Goal: Task Accomplishment & Management: Complete application form

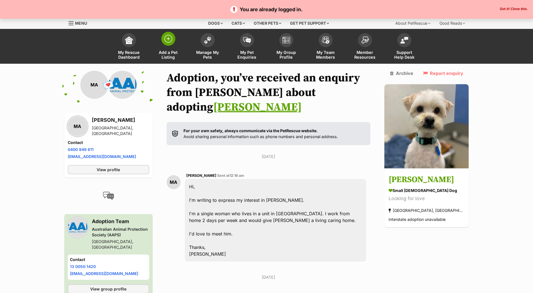
click at [169, 40] on img at bounding box center [168, 39] width 8 height 8
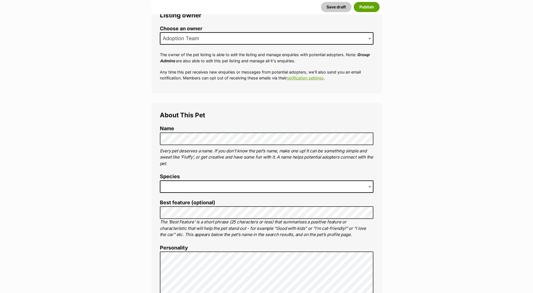
scroll to position [112, 0]
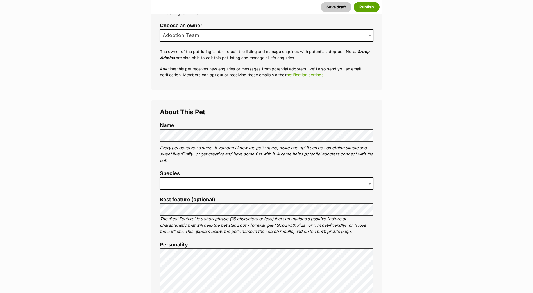
click at [342, 187] on span at bounding box center [266, 184] width 213 height 12
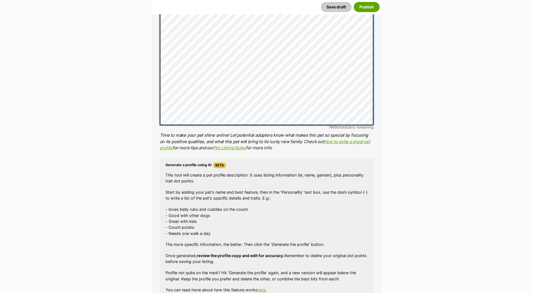
scroll to position [449, 0]
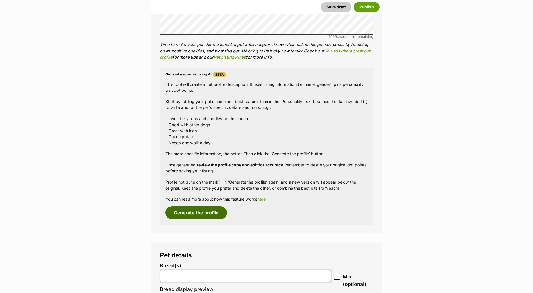
click at [215, 215] on button "Generate the profile" at bounding box center [196, 212] width 62 height 13
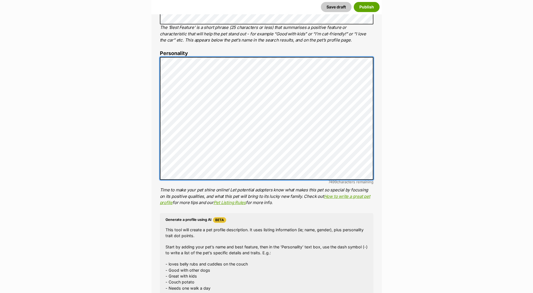
scroll to position [134, 0]
click at [159, 147] on div "About This Pet Name Henlo there, it looks like you might be using the pet name …" at bounding box center [266, 143] width 230 height 471
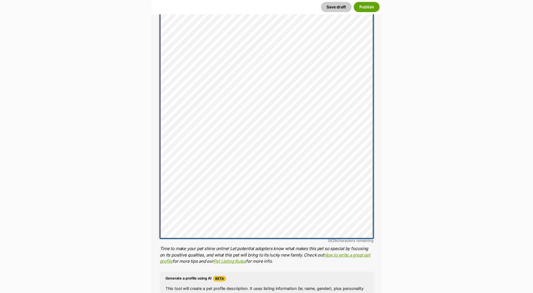
scroll to position [304, 0]
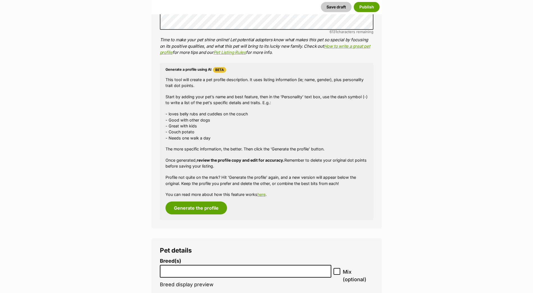
scroll to position [669, 0]
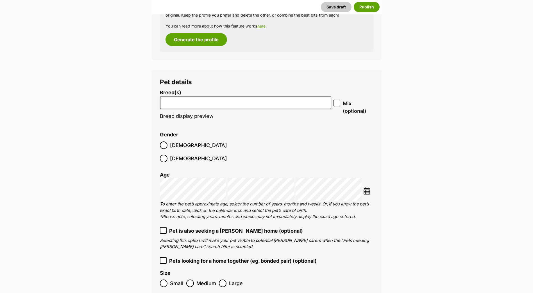
click at [187, 107] on li at bounding box center [246, 103] width 168 height 12
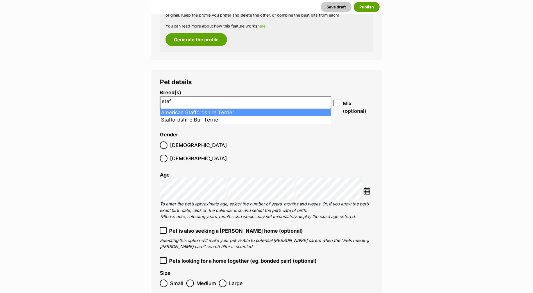
type input "staf"
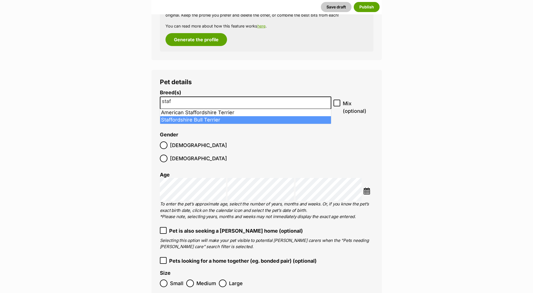
select select "198"
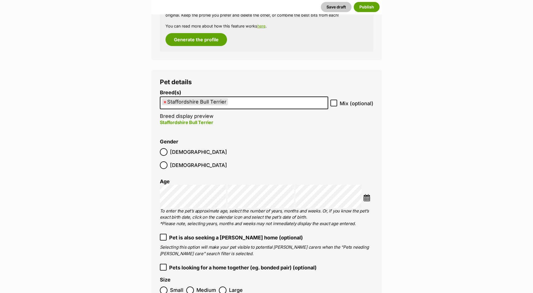
click at [334, 103] on icon at bounding box center [334, 103] width 4 height 4
click at [334, 103] on input "Mix (optional)" at bounding box center [333, 103] width 7 height 7
checkbox input "true"
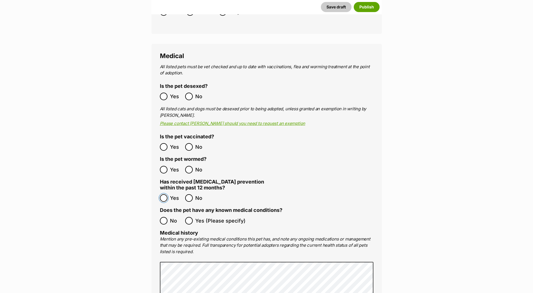
scroll to position [950, 0]
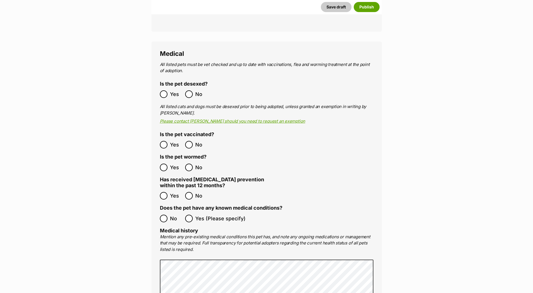
click at [167, 215] on label "No" at bounding box center [171, 219] width 22 height 8
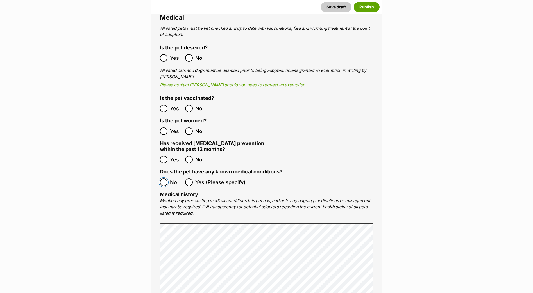
scroll to position [1147, 0]
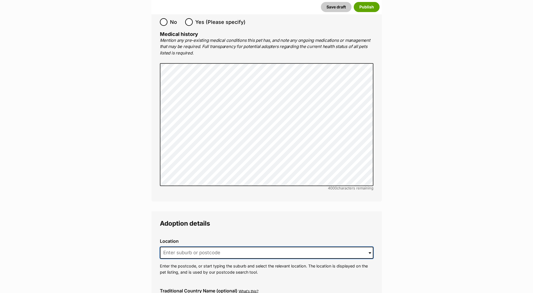
click at [228, 247] on input at bounding box center [266, 253] width 213 height 12
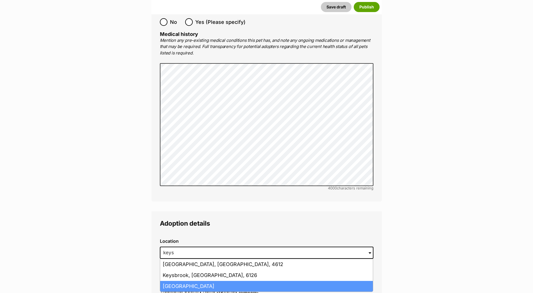
click at [258, 281] on li "Keysborough, Victoria, 3173" at bounding box center [266, 286] width 213 height 11
type input "Keysborough, Victoria, 3173"
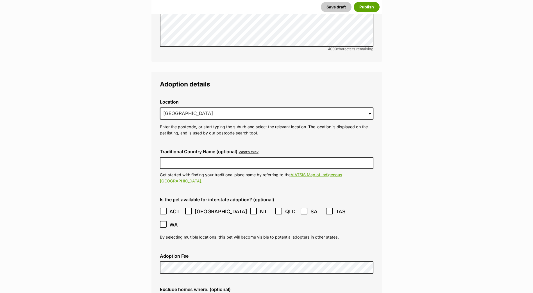
scroll to position [1287, 0]
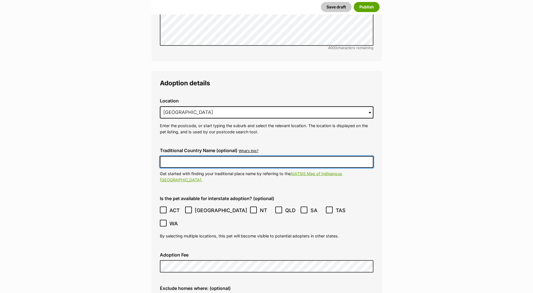
click at [197, 156] on input "Traditional Country Name (optional)" at bounding box center [266, 162] width 213 height 12
type input "Australia"
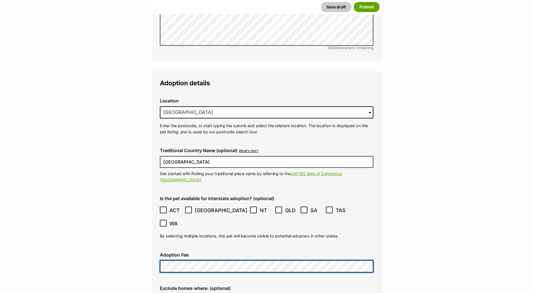
type input "BR100702"
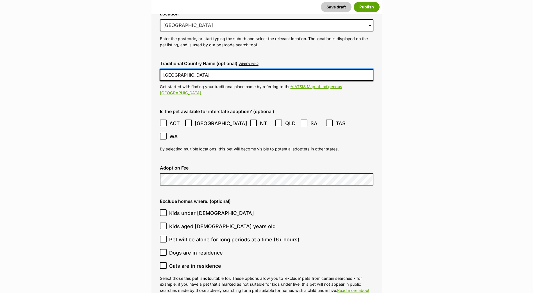
scroll to position [1409, 0]
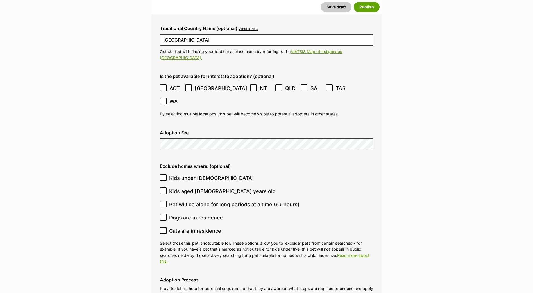
click at [163, 202] on icon at bounding box center [163, 204] width 4 height 4
click at [163, 201] on input "Pet will be alone for long periods at a time (6+ hours)" at bounding box center [163, 204] width 7 height 7
checkbox input "true"
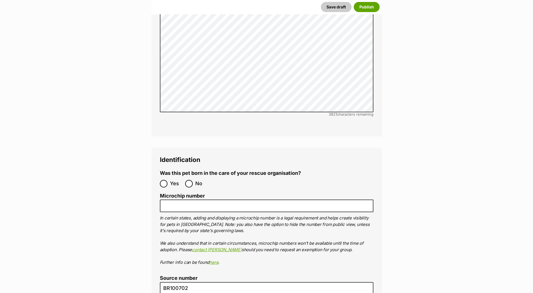
scroll to position [1746, 0]
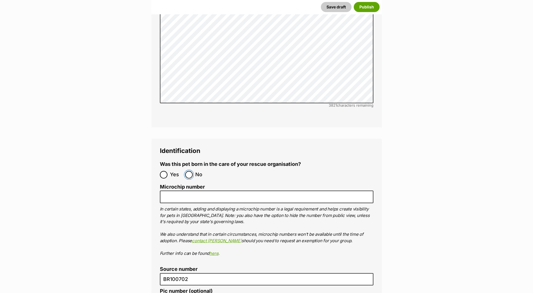
click at [189, 171] on input "No" at bounding box center [189, 175] width 8 height 8
radio input "true"
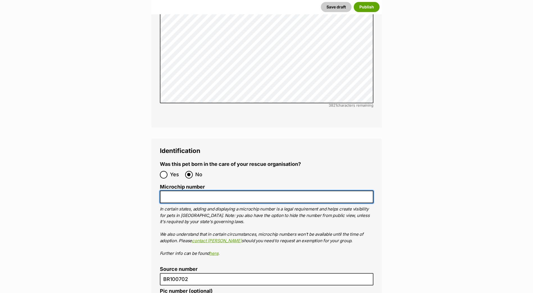
paste input "956000017221529"
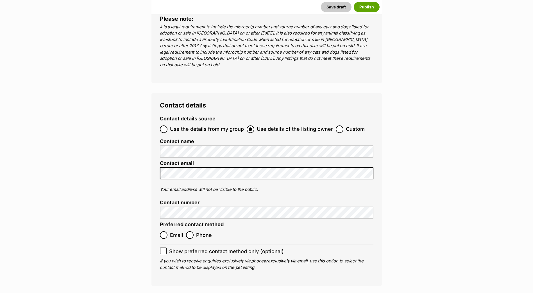
scroll to position [2083, 0]
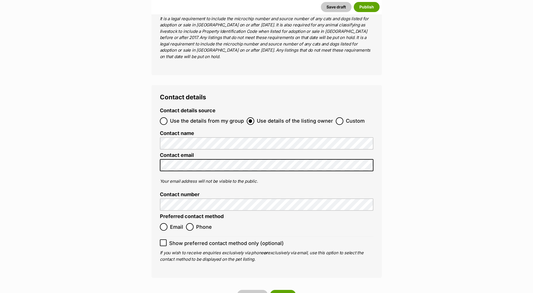
type input "956000017221529"
click at [162, 223] on input "Email" at bounding box center [164, 227] width 8 height 8
radio input "true"
click at [254, 290] on button "Save draft" at bounding box center [252, 295] width 31 height 10
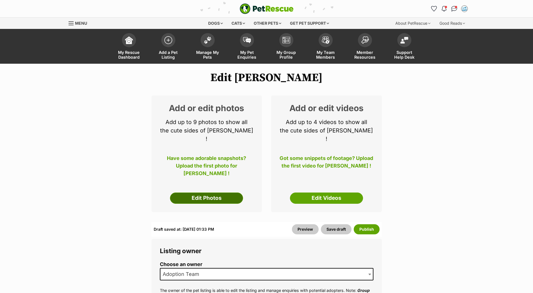
click at [213, 193] on link "Edit Photos" at bounding box center [206, 198] width 73 height 11
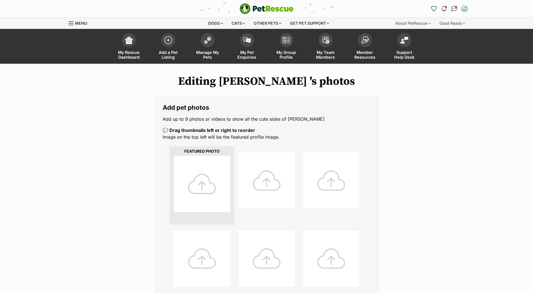
click at [214, 188] on div at bounding box center [202, 184] width 56 height 56
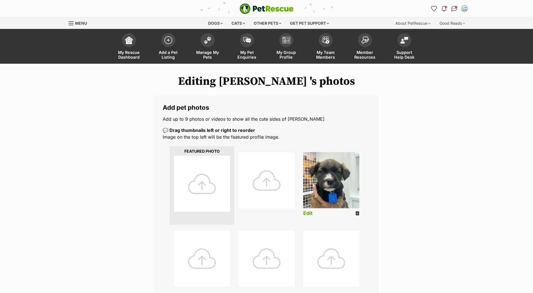
click at [199, 192] on div at bounding box center [202, 184] width 56 height 56
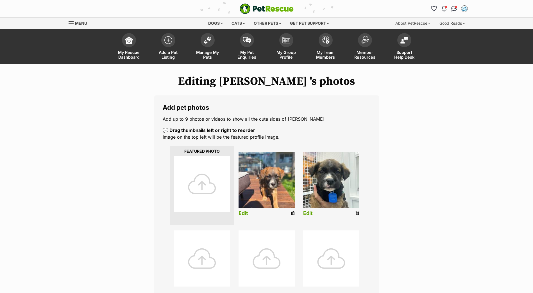
click at [219, 192] on div at bounding box center [202, 184] width 56 height 56
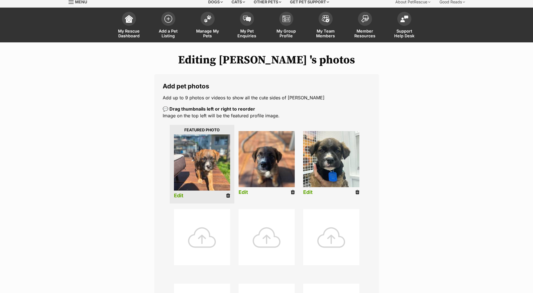
scroll to position [56, 0]
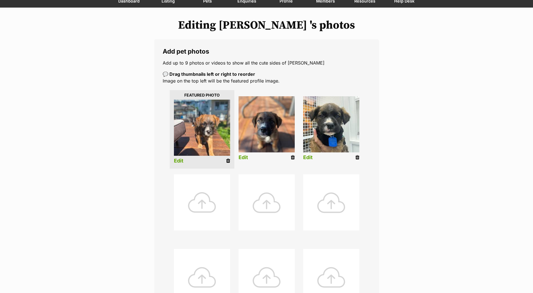
click at [196, 206] on div at bounding box center [202, 202] width 56 height 56
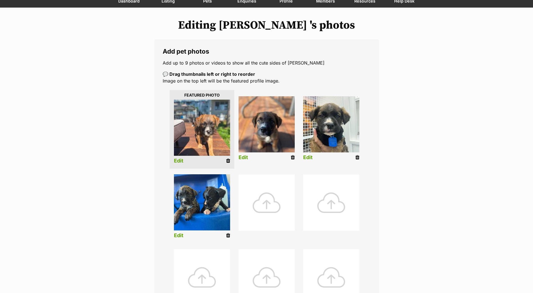
click at [273, 204] on div at bounding box center [266, 203] width 56 height 56
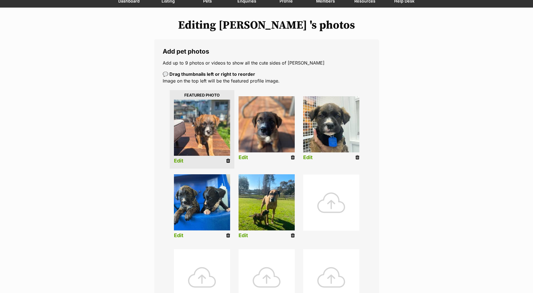
click at [347, 207] on div at bounding box center [331, 203] width 56 height 56
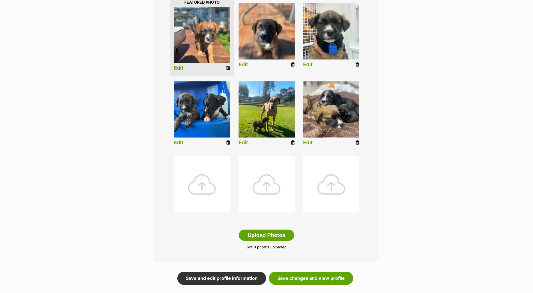
scroll to position [169, 0]
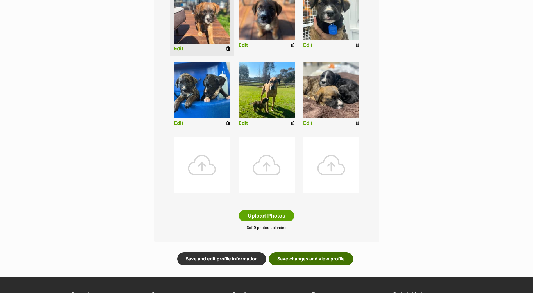
click at [311, 256] on link "Save changes and view profile" at bounding box center [311, 259] width 84 height 13
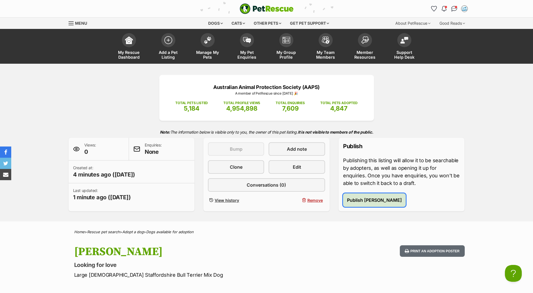
click at [367, 201] on span "Publish Dennis Reynolds" at bounding box center [374, 200] width 55 height 7
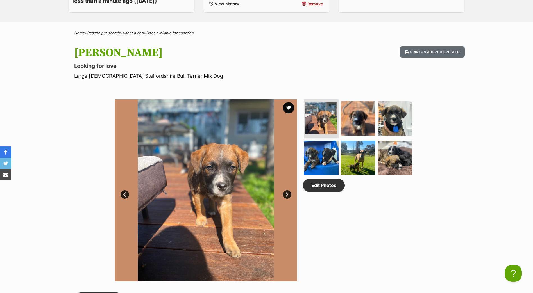
click at [287, 195] on link "Next" at bounding box center [287, 194] width 8 height 8
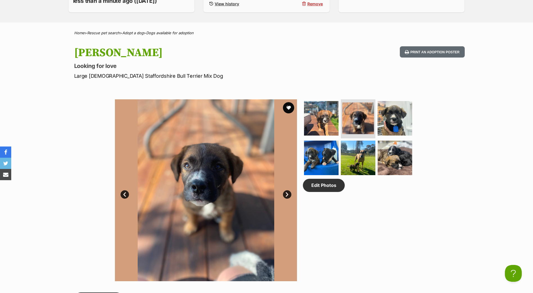
click at [287, 195] on link "Next" at bounding box center [287, 194] width 8 height 8
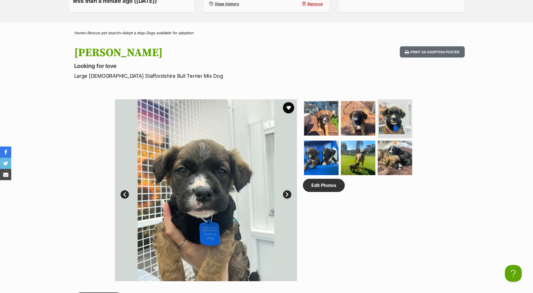
click at [286, 195] on link "Next" at bounding box center [287, 194] width 8 height 8
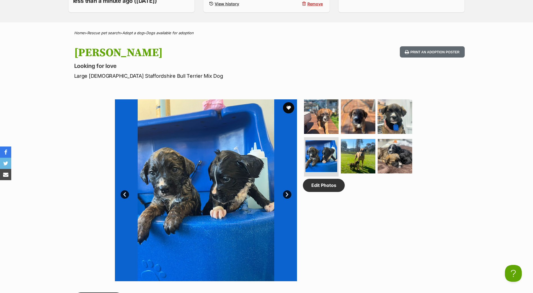
click at [286, 195] on link "Next" at bounding box center [287, 194] width 8 height 8
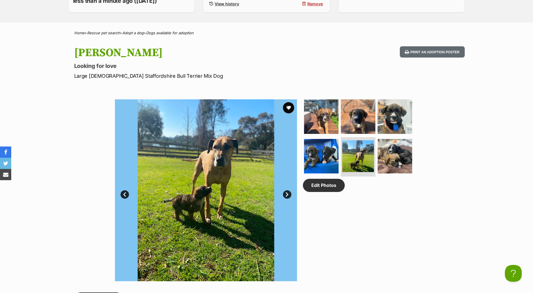
click at [286, 195] on link "Next" at bounding box center [287, 194] width 8 height 8
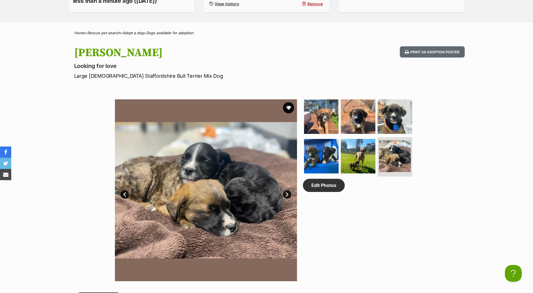
click at [286, 195] on link "Next" at bounding box center [287, 194] width 8 height 8
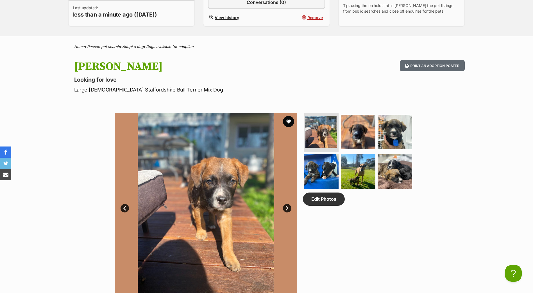
scroll to position [197, 0]
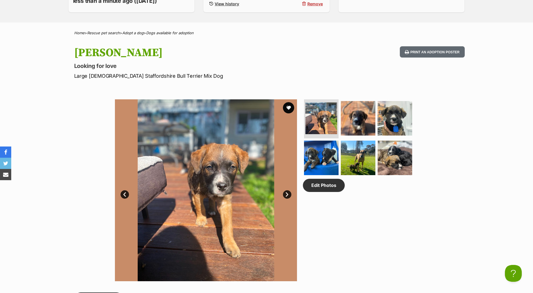
click at [288, 196] on link "Next" at bounding box center [287, 194] width 8 height 8
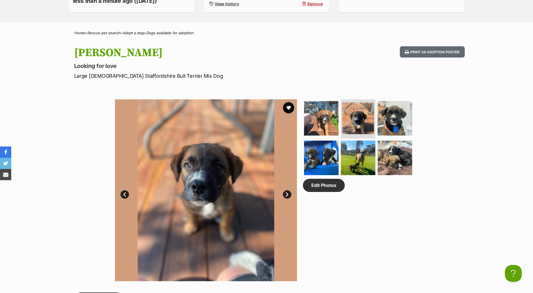
click at [288, 196] on link "Next" at bounding box center [287, 194] width 8 height 8
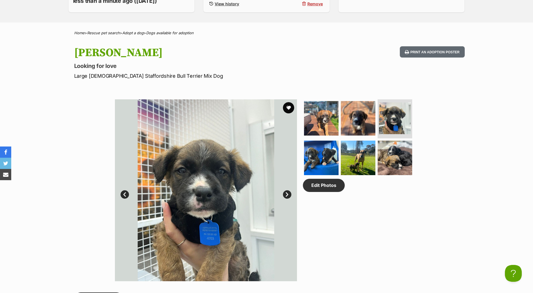
click at [288, 196] on link "Next" at bounding box center [287, 194] width 8 height 8
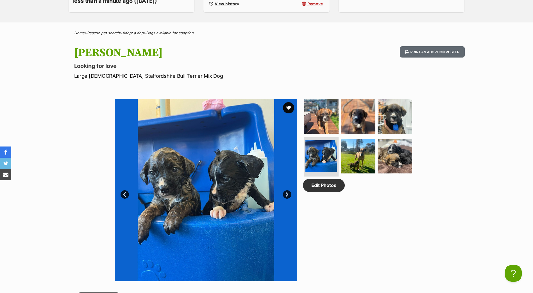
click at [288, 196] on link "Next" at bounding box center [287, 194] width 8 height 8
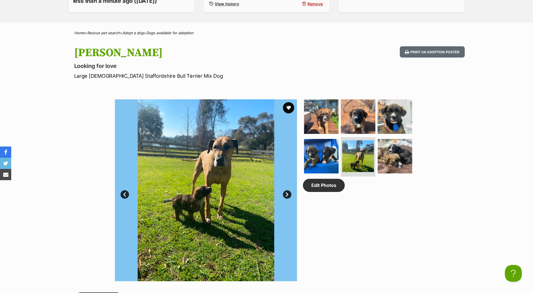
click at [288, 196] on link "Next" at bounding box center [287, 194] width 8 height 8
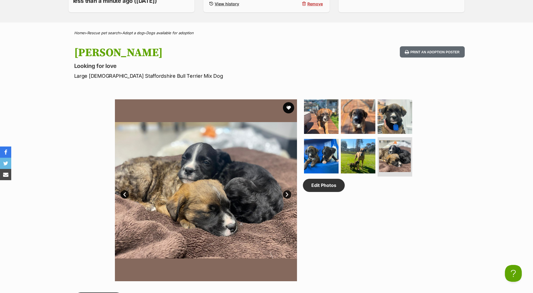
click at [288, 196] on link "Next" at bounding box center [287, 194] width 8 height 8
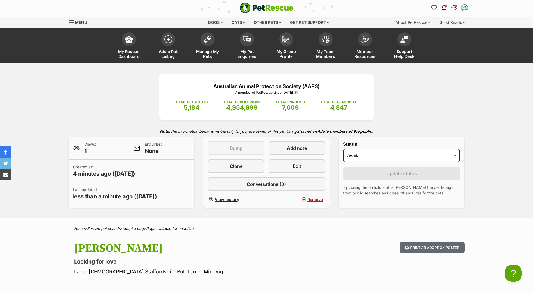
scroll to position [0, 0]
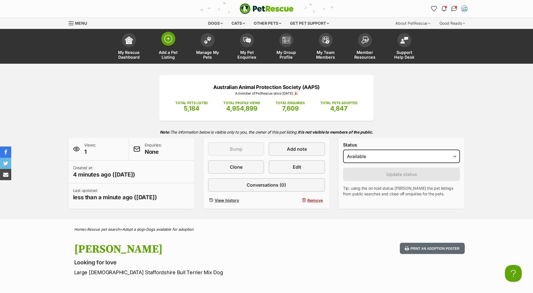
click at [169, 43] on span at bounding box center [168, 39] width 14 height 14
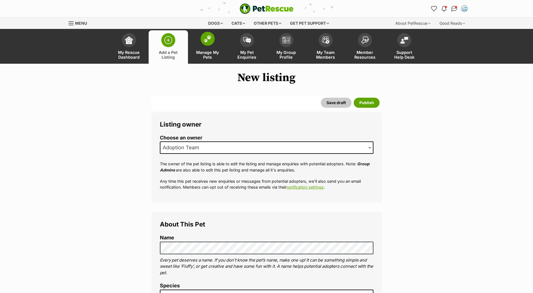
click at [199, 44] on link "Manage My Pets" at bounding box center [207, 46] width 39 height 33
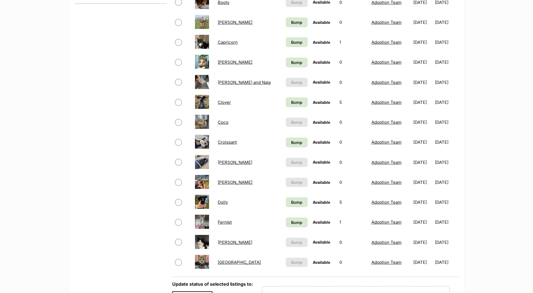
scroll to position [281, 0]
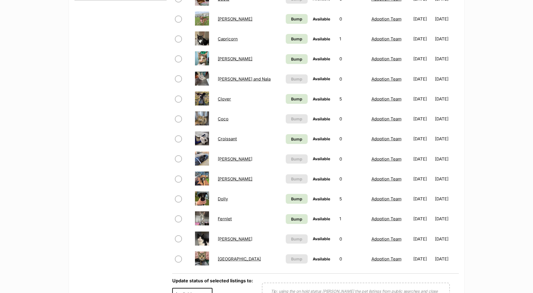
click at [235, 178] on link "[PERSON_NAME]" at bounding box center [235, 178] width 35 height 5
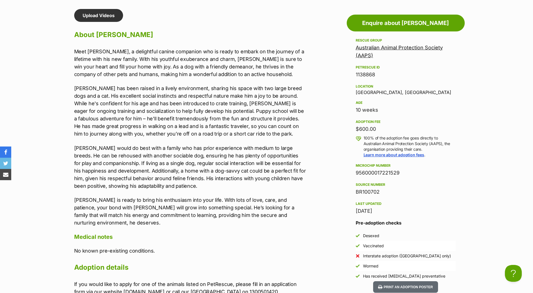
scroll to position [478, 0]
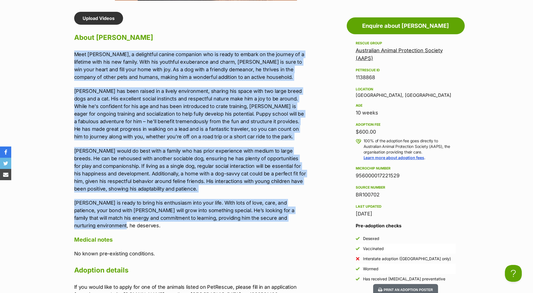
drag, startPoint x: 106, startPoint y: 226, endPoint x: 75, endPoint y: 56, distance: 172.6
click at [75, 56] on div "Meet [PERSON_NAME], a delightful canine companion who is ready to embark on the…" at bounding box center [190, 140] width 232 height 179
drag, startPoint x: 75, startPoint y: 56, endPoint x: 130, endPoint y: 70, distance: 57.0
copy div "Lore Ipsumd Sitametc, a elitseddoe tempor incididun utl et dolor ma aliqua en a…"
